Goal: Task Accomplishment & Management: Manage account settings

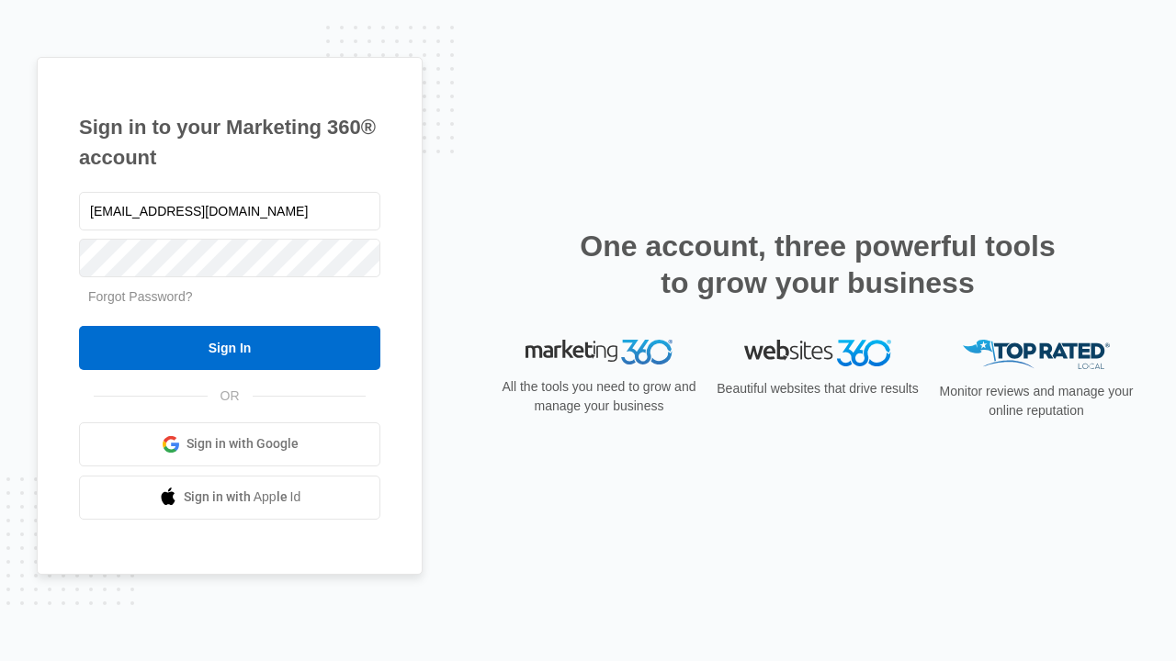
type input "[EMAIL_ADDRESS][DOMAIN_NAME]"
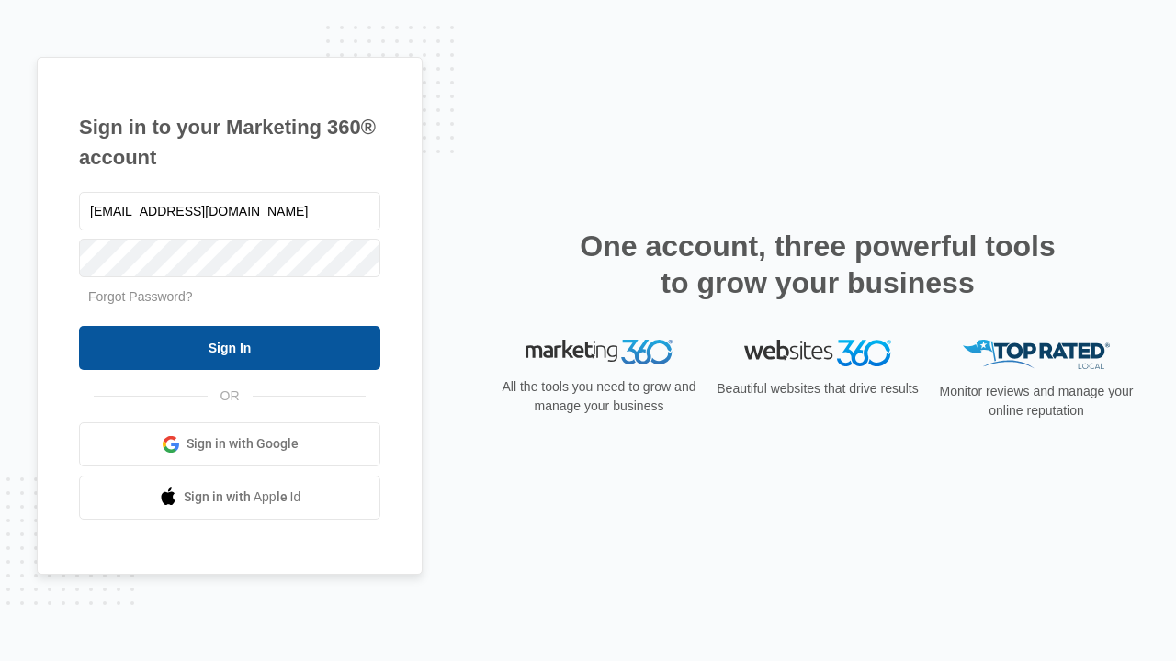
click at [230, 347] on input "Sign In" at bounding box center [229, 348] width 301 height 44
